Goal: Information Seeking & Learning: Understand process/instructions

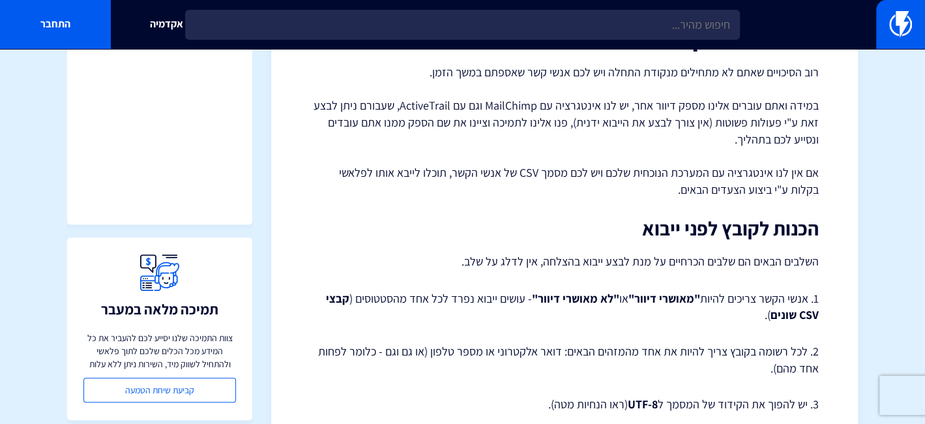
scroll to position [130, 0]
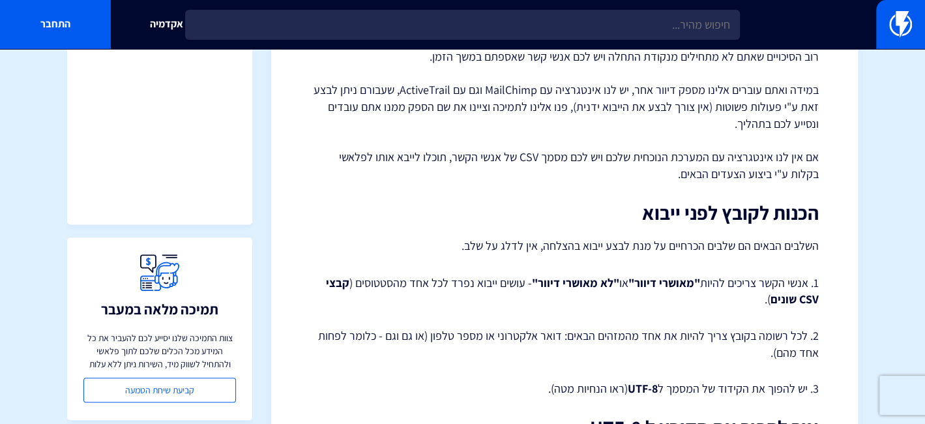
click at [684, 281] on strong ""מאושרי דיוור"" at bounding box center [664, 282] width 72 height 15
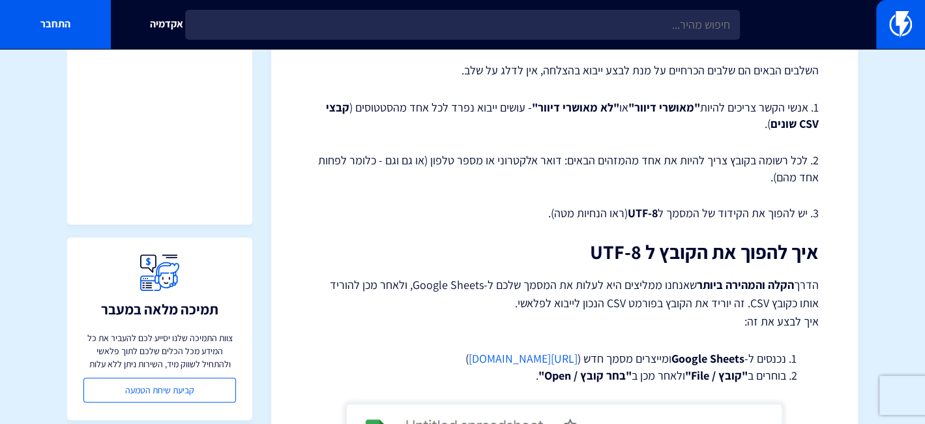
scroll to position [391, 0]
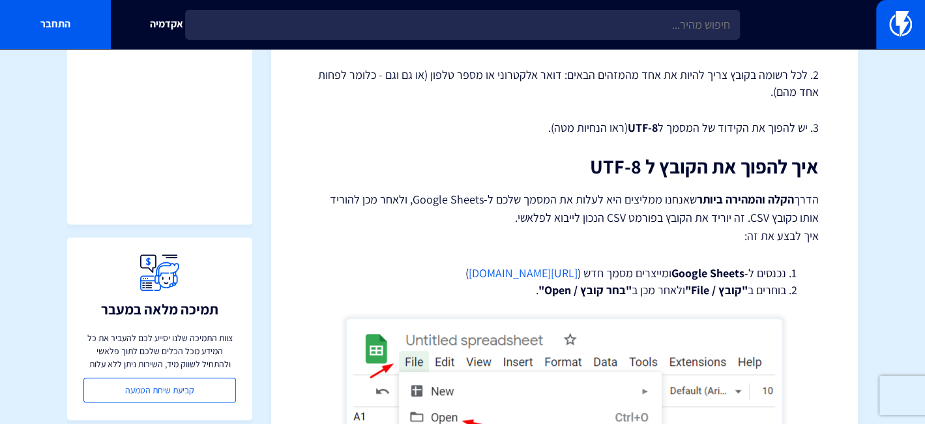
click at [712, 199] on strong "הקלה והמהירה ביותר" at bounding box center [745, 199] width 97 height 15
click at [711, 199] on strong "הקלה והמהירה ביותר" at bounding box center [745, 199] width 97 height 15
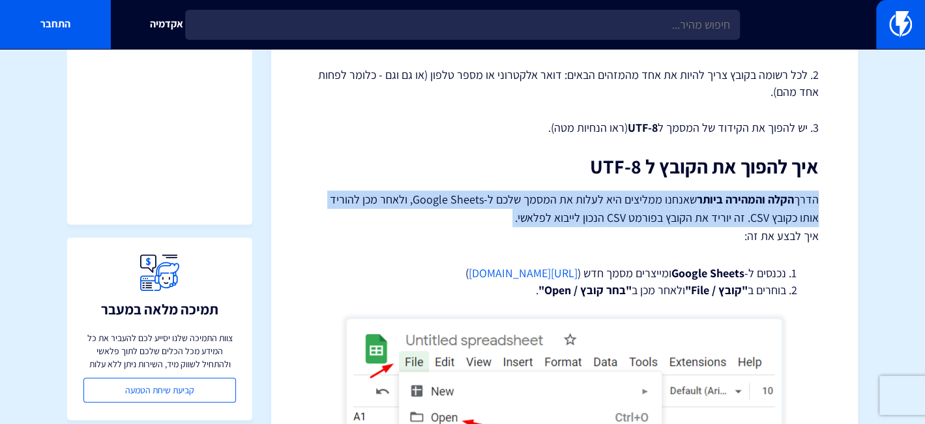
click at [711, 199] on strong "הקלה והמהירה ביותר" at bounding box center [745, 199] width 97 height 15
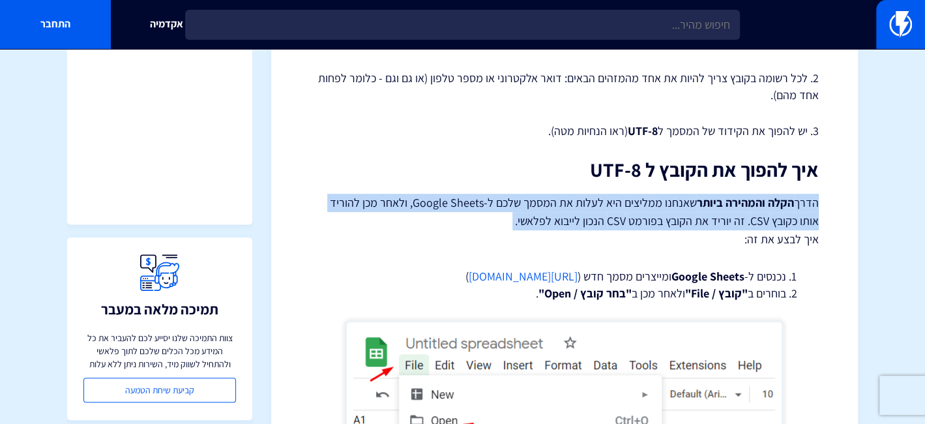
scroll to position [456, 0]
